Goal: Transaction & Acquisition: Purchase product/service

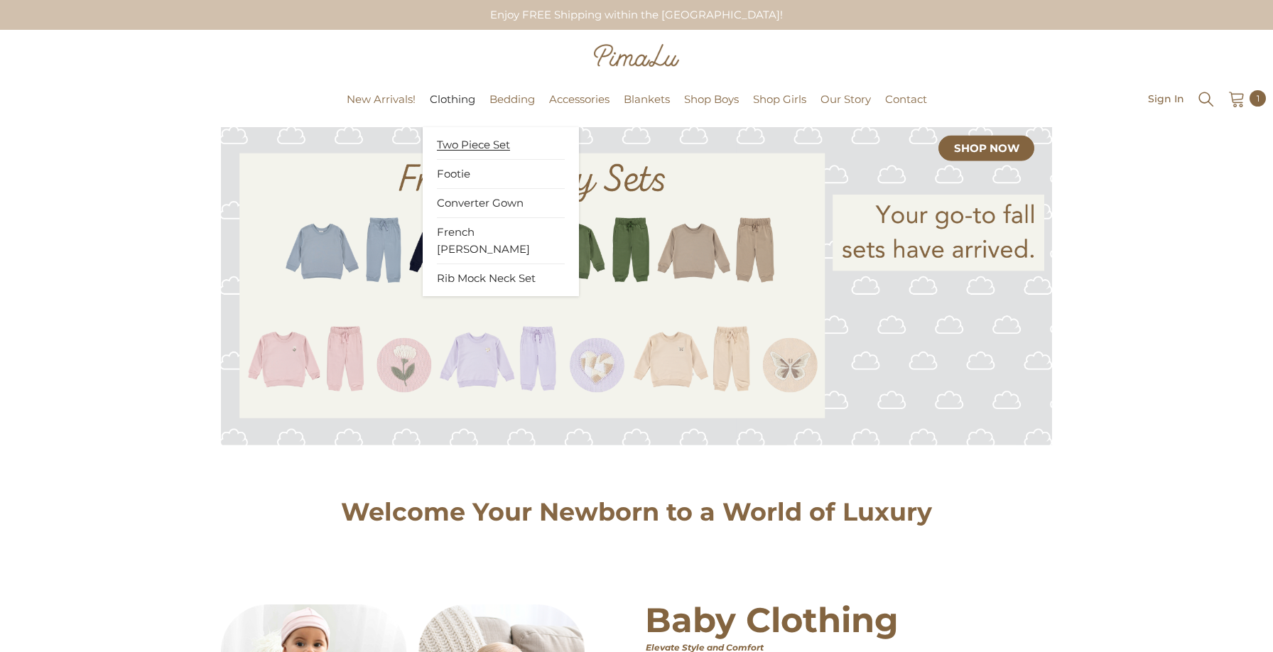
click at [452, 142] on span "Two Piece Set" at bounding box center [473, 145] width 73 height 14
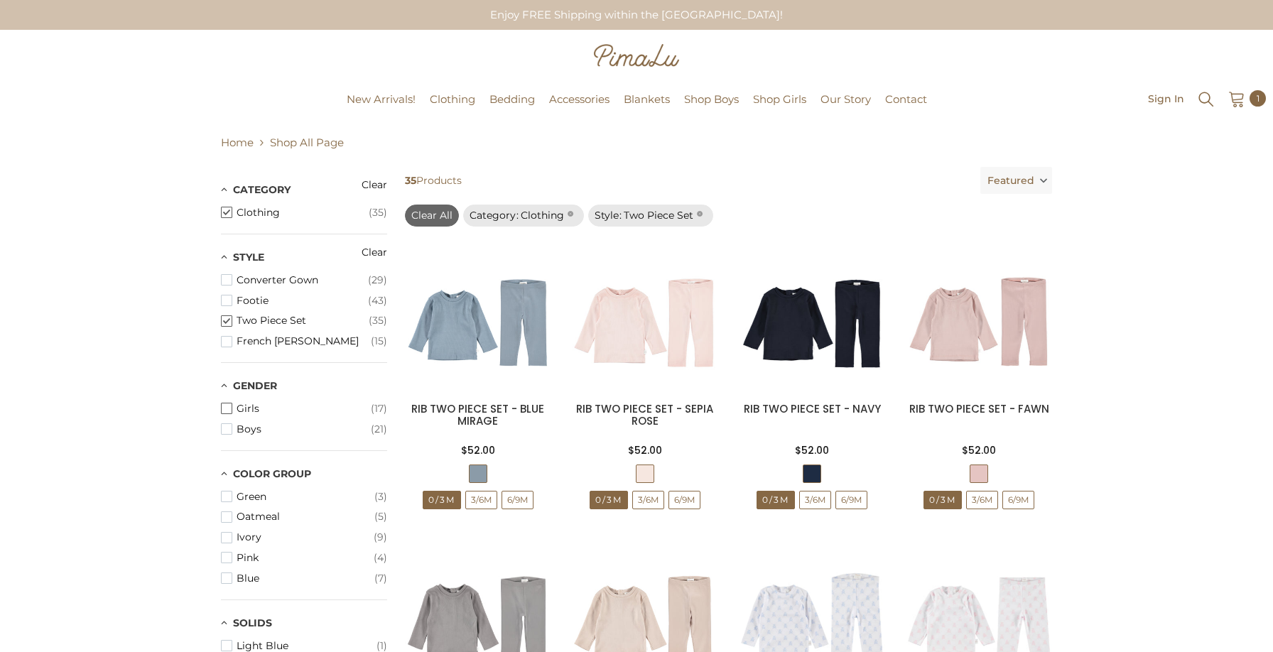
click at [320, 418] on button "girls (17)" at bounding box center [304, 408] width 166 height 21
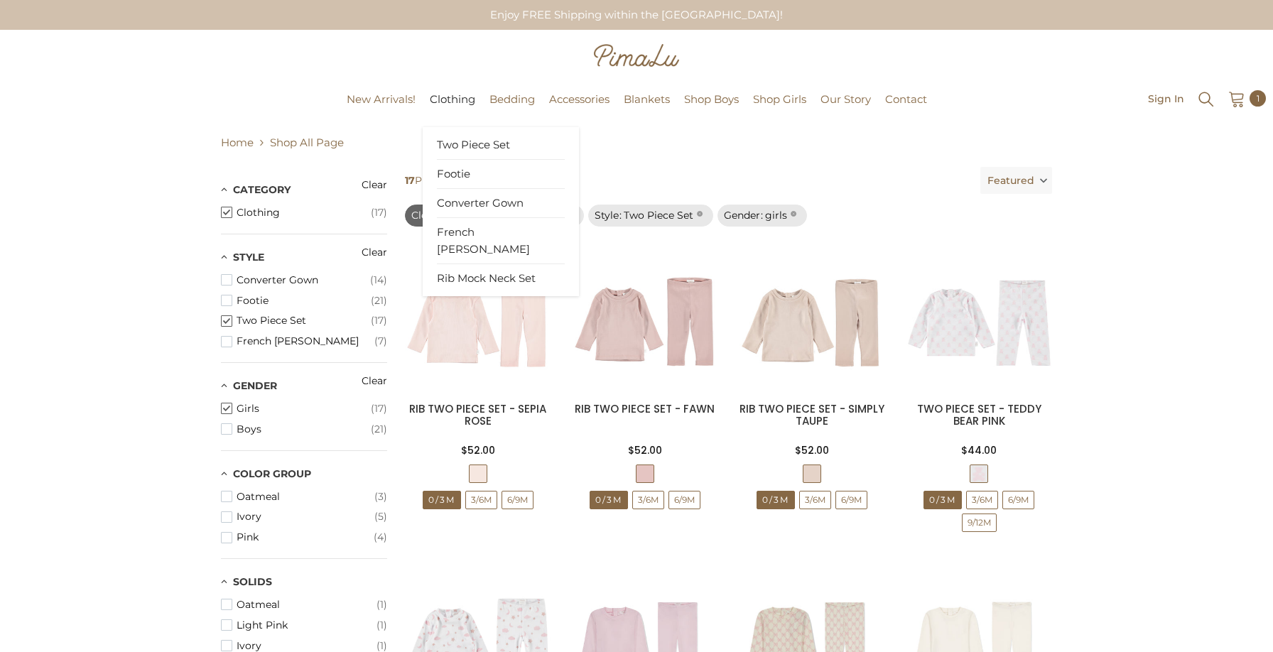
click at [455, 181] on link "Footie" at bounding box center [501, 174] width 128 height 29
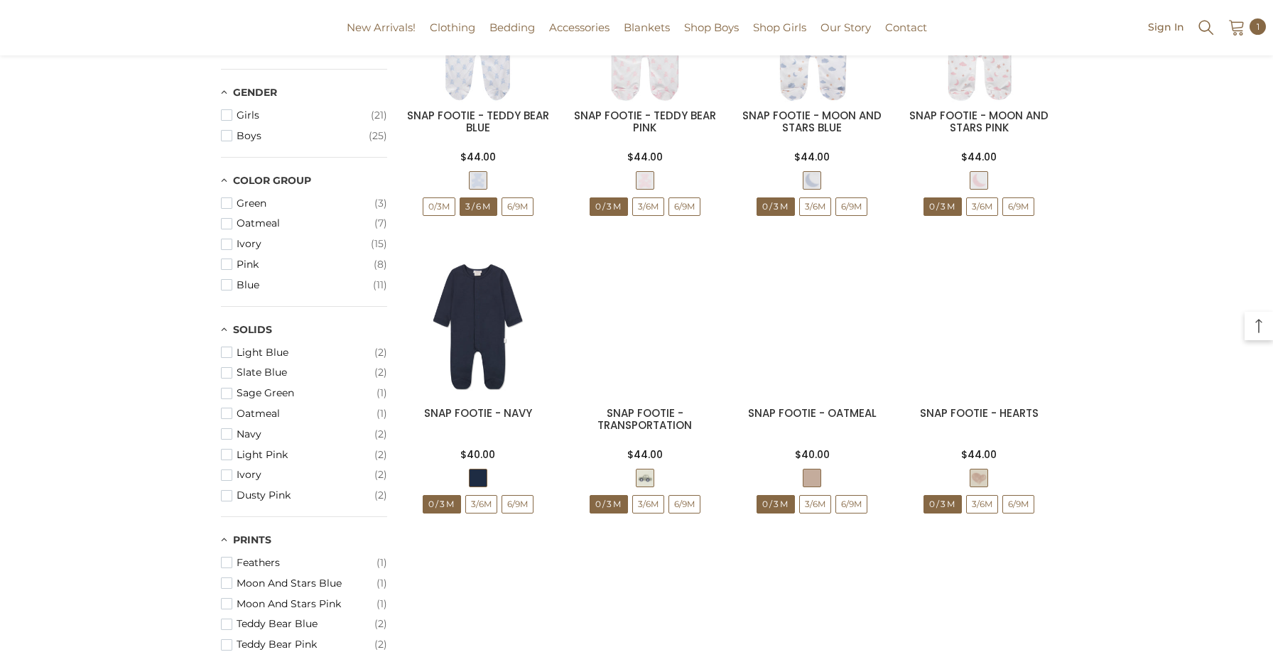
scroll to position [488, 0]
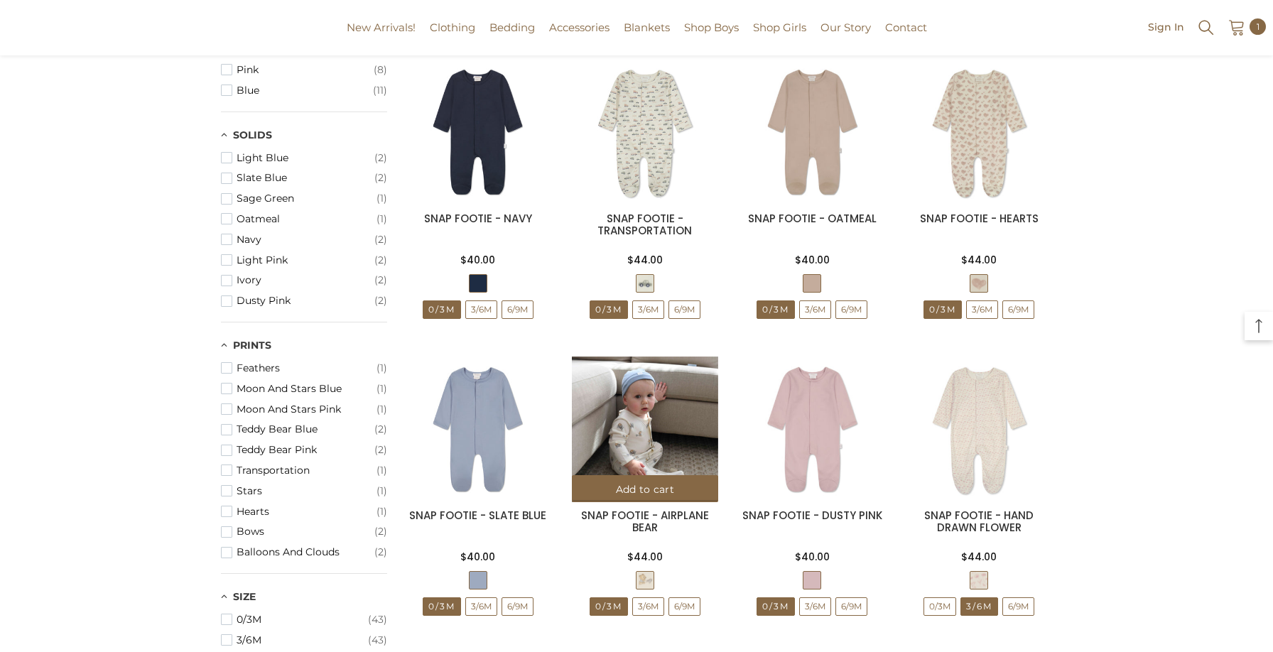
click at [666, 430] on img at bounding box center [645, 430] width 146 height 146
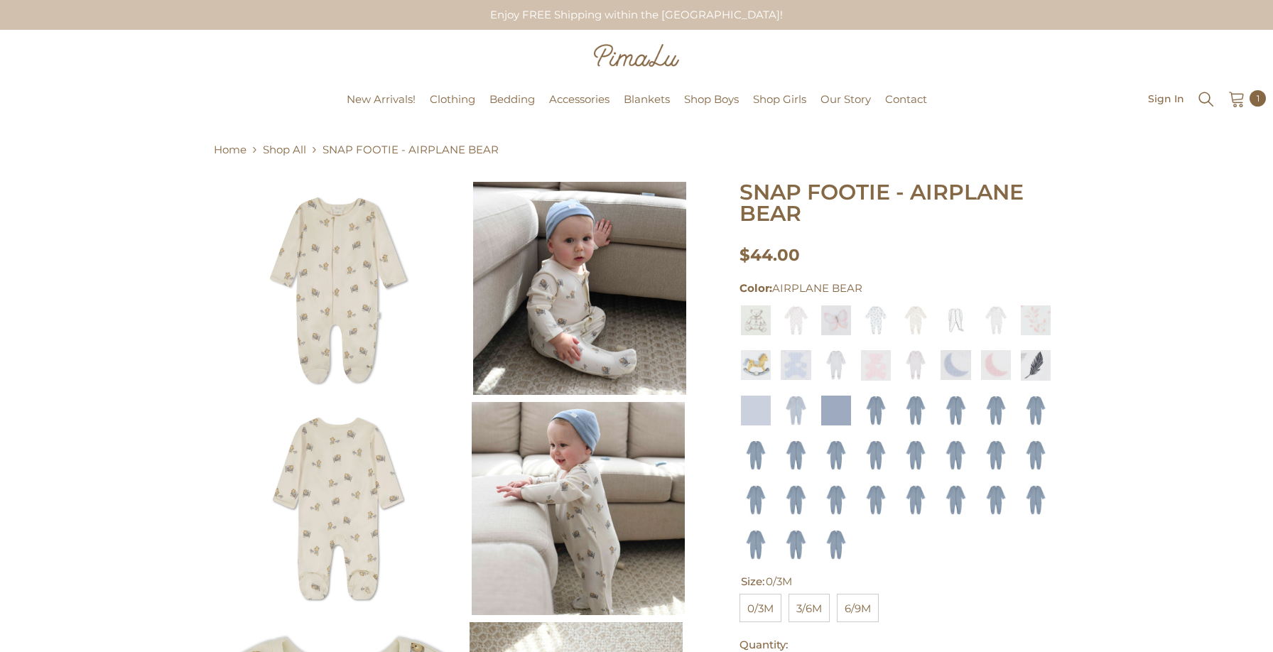
click at [859, 613] on span "6/9M" at bounding box center [858, 608] width 42 height 28
select select "**********"
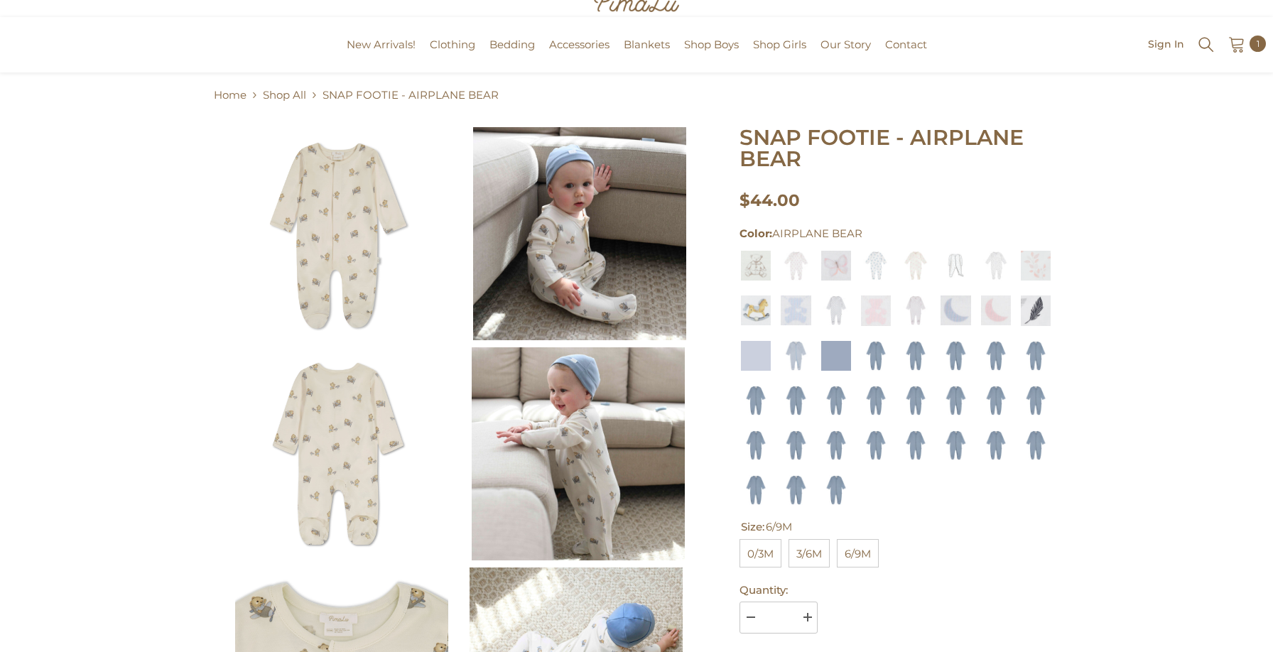
scroll to position [185, 0]
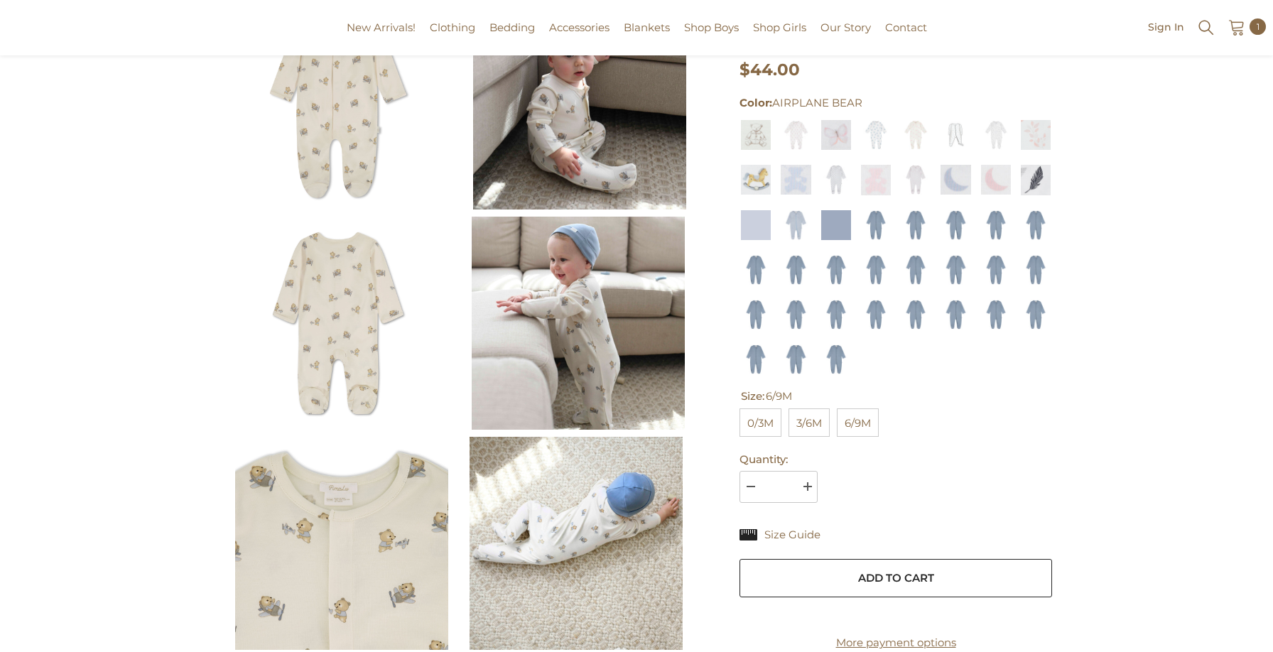
click at [948, 580] on button "Add to cart" at bounding box center [895, 578] width 313 height 38
